Goal: Check status: Check status

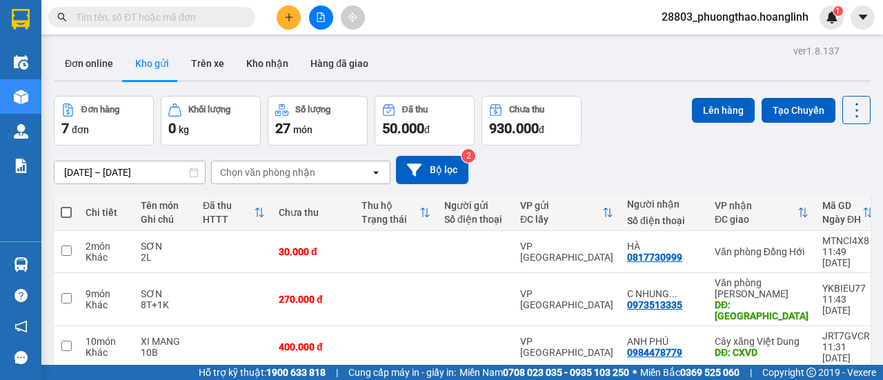
scroll to position [138, 0]
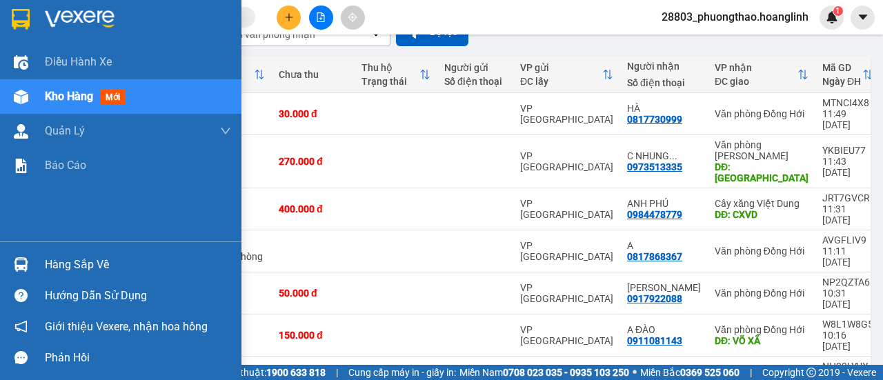
drag, startPoint x: 57, startPoint y: 100, endPoint x: 140, endPoint y: 112, distance: 83.7
click at [60, 103] on span "Kho hàng" at bounding box center [69, 96] width 48 height 13
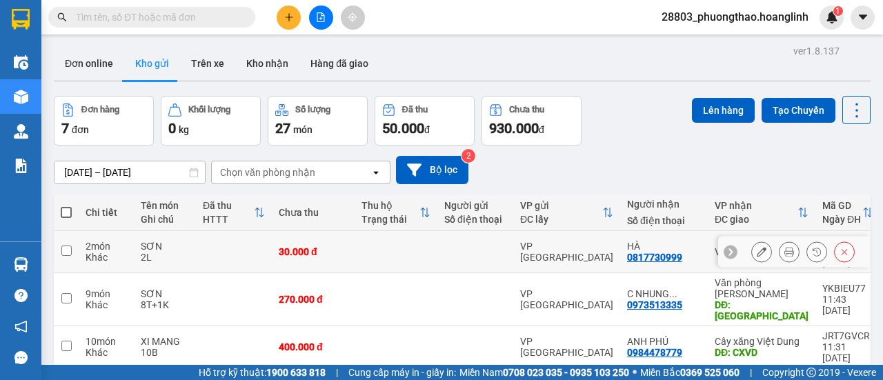
scroll to position [157, 0]
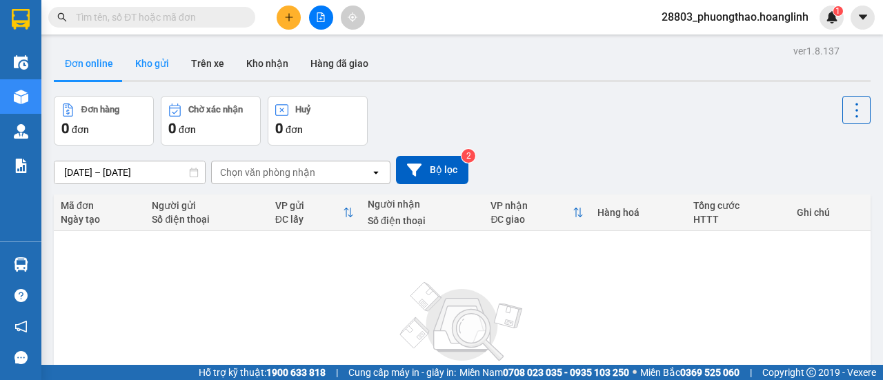
click at [154, 64] on button "Kho gửi" at bounding box center [152, 63] width 56 height 33
type input "[DATE] – [DATE]"
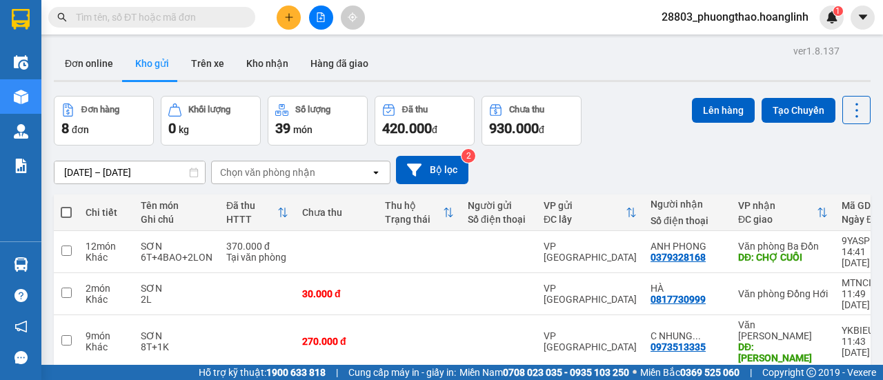
scroll to position [138, 0]
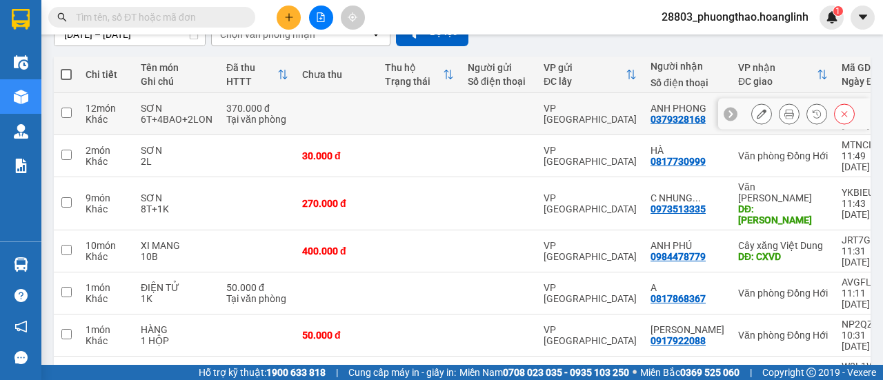
click at [784, 110] on icon at bounding box center [789, 114] width 10 height 10
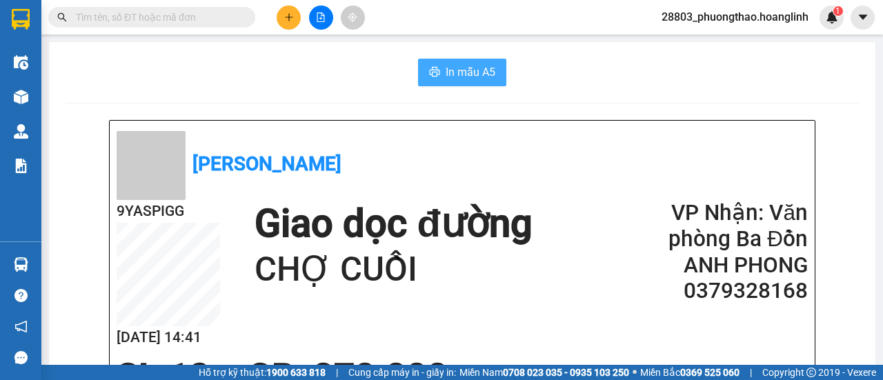
drag, startPoint x: 476, startPoint y: 66, endPoint x: 518, endPoint y: 88, distance: 47.2
click at [475, 67] on span "In mẫu A5" at bounding box center [471, 71] width 50 height 17
